Goal: Navigation & Orientation: Find specific page/section

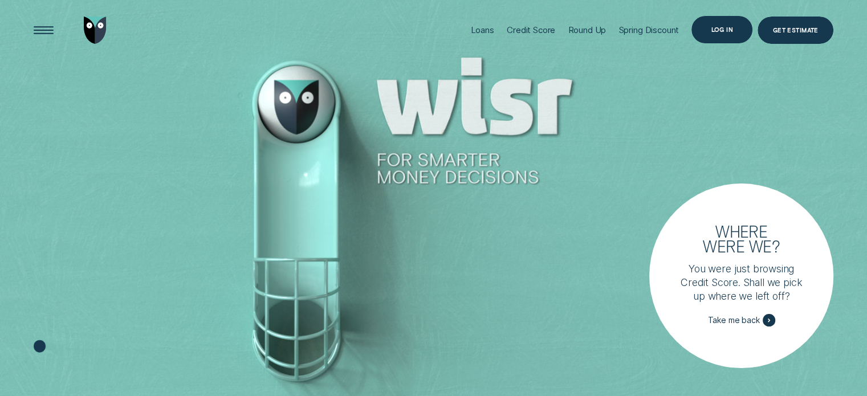
click at [720, 27] on div "Log in" at bounding box center [722, 29] width 22 height 5
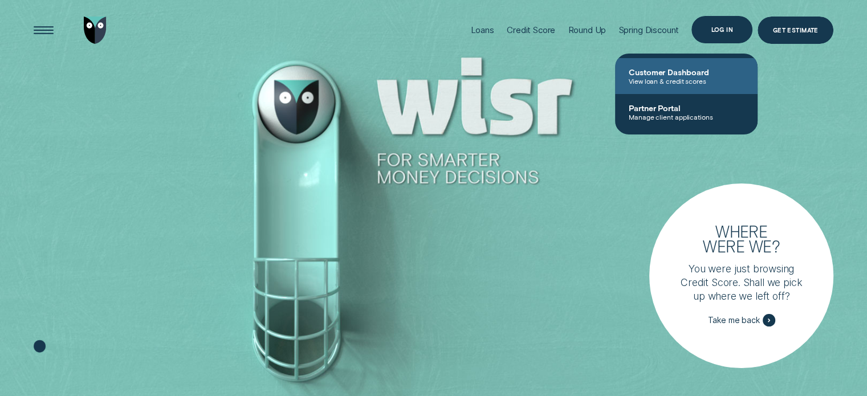
click at [677, 72] on span "Customer Dashboard" at bounding box center [686, 72] width 115 height 10
